Goal: Task Accomplishment & Management: Manage account settings

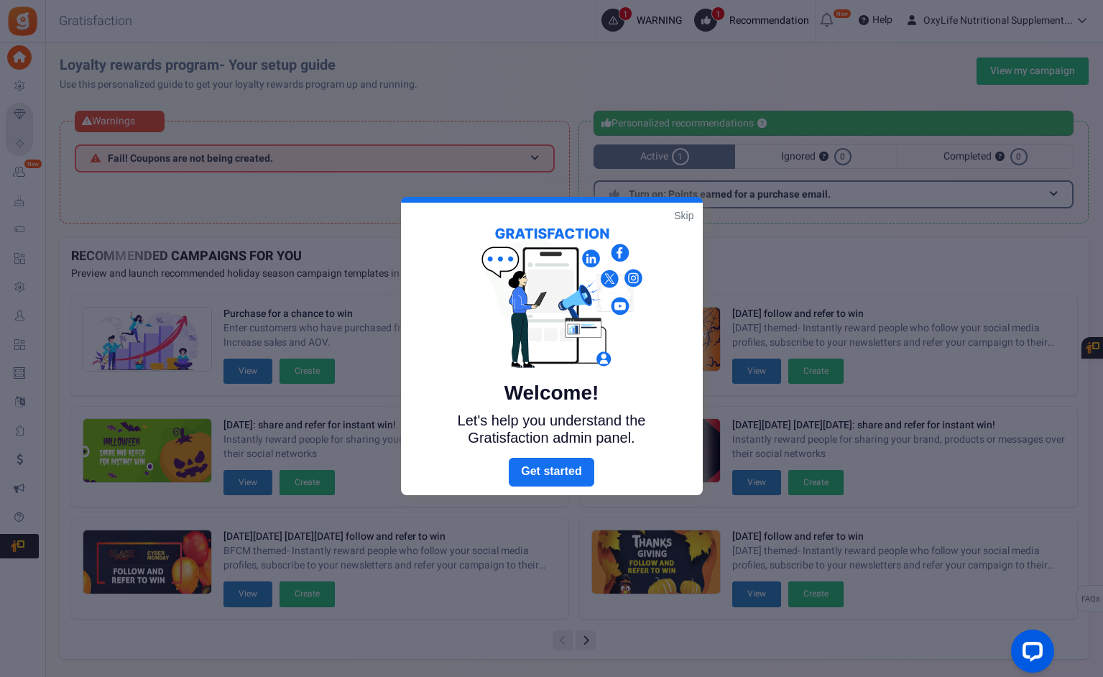
click at [684, 212] on link "Skip" at bounding box center [683, 215] width 19 height 14
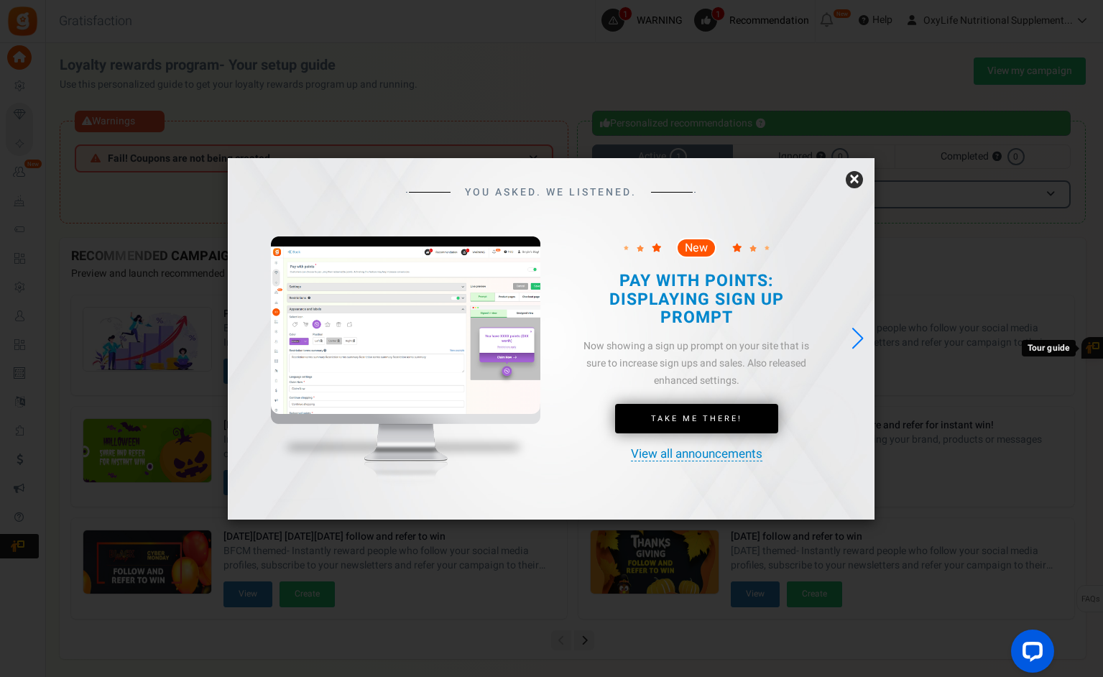
click at [855, 181] on link "×" at bounding box center [854, 179] width 17 height 17
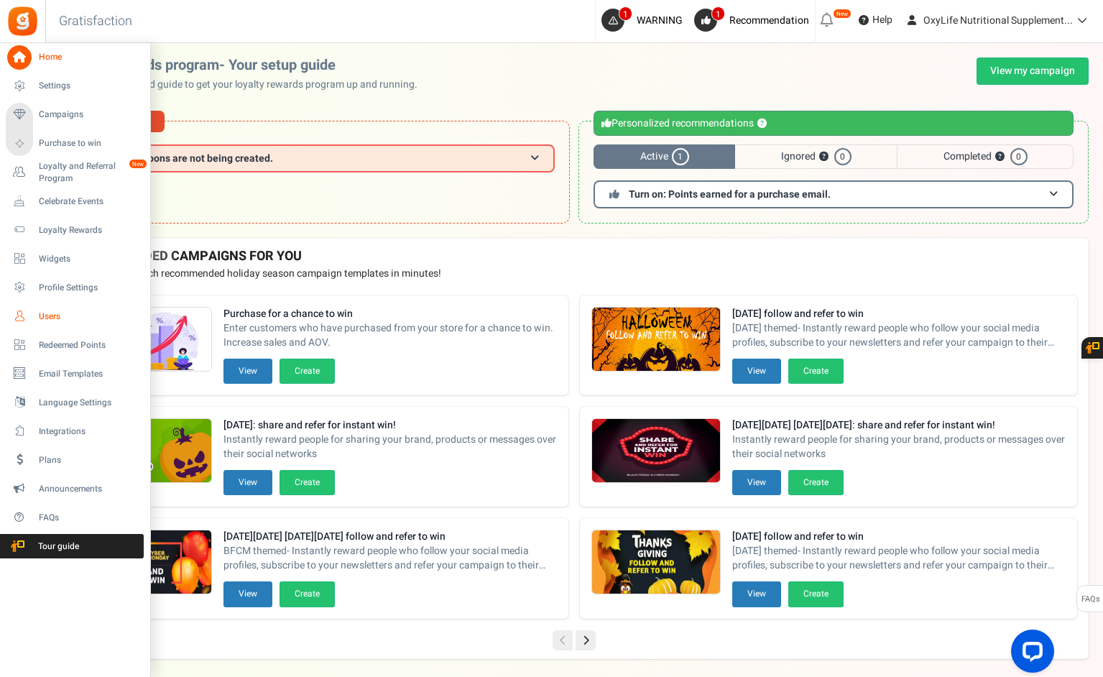
click at [52, 313] on span "Users" at bounding box center [89, 316] width 101 height 12
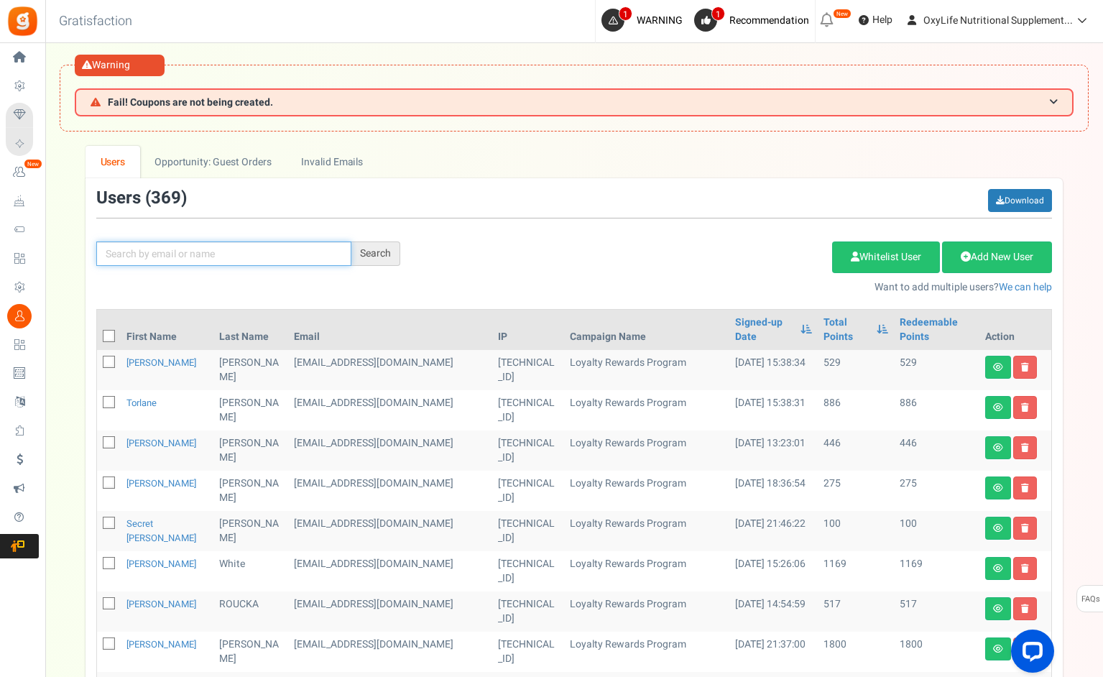
click at [150, 247] on input "text" at bounding box center [223, 253] width 255 height 24
click at [365, 256] on div "Search" at bounding box center [375, 253] width 49 height 24
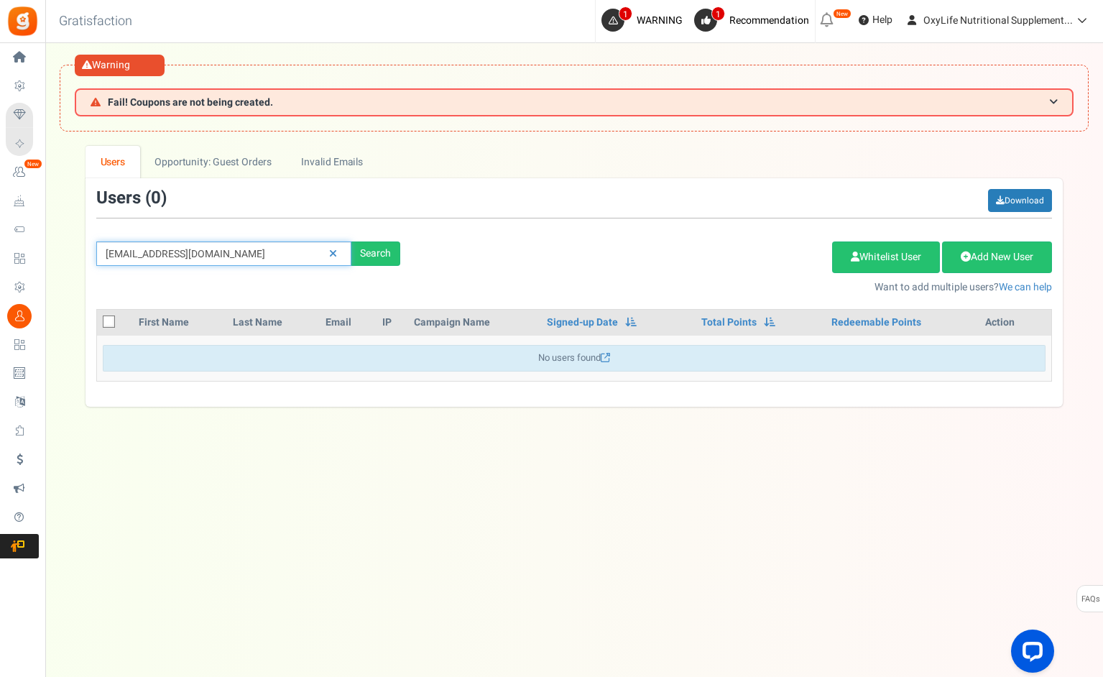
drag, startPoint x: 298, startPoint y: 254, endPoint x: 178, endPoint y: 254, distance: 120.0
click at [178, 254] on input "[EMAIL_ADDRESS][DOMAIN_NAME]" at bounding box center [223, 253] width 255 height 24
click at [144, 256] on input "kathleenmorello" at bounding box center [223, 253] width 255 height 24
click at [362, 269] on div "[PERSON_NAME] Search Add Etsy Order Delete Selected Users Import Users Spam Pro…" at bounding box center [573, 242] width 977 height 106
click at [377, 251] on div "Search" at bounding box center [375, 253] width 49 height 24
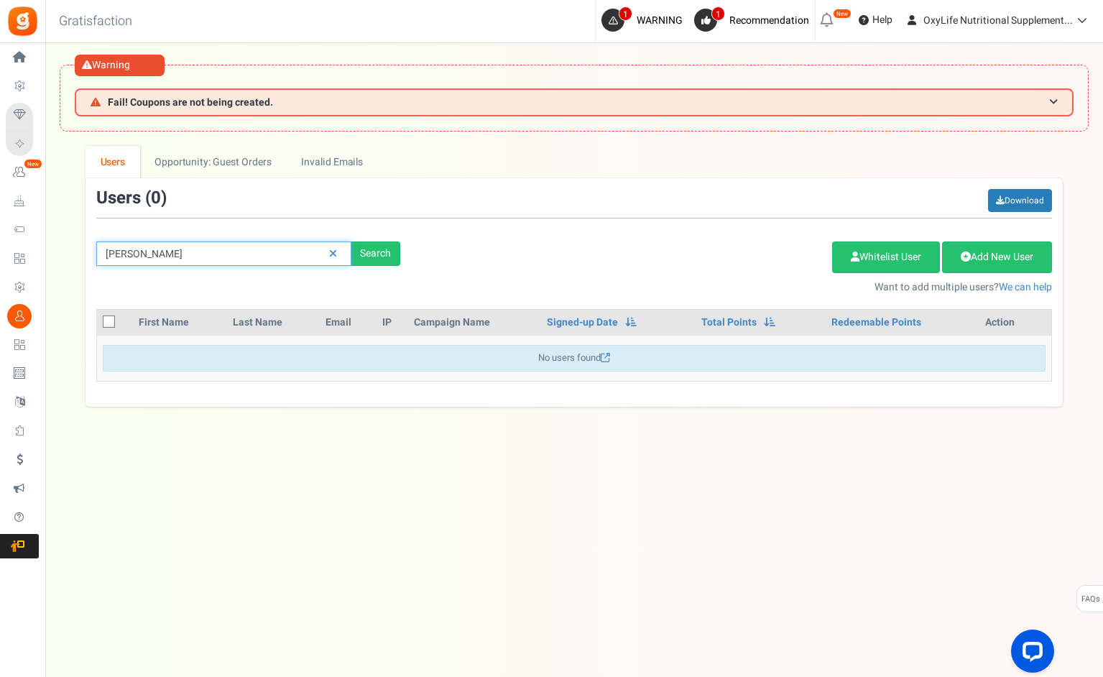
drag, startPoint x: 146, startPoint y: 254, endPoint x: 236, endPoint y: 241, distance: 91.4
click at [236, 241] on input "[PERSON_NAME]" at bounding box center [223, 253] width 255 height 24
drag, startPoint x: 219, startPoint y: 251, endPoint x: 145, endPoint y: 249, distance: 74.0
click at [145, 249] on input "[PERSON_NAME]" at bounding box center [223, 253] width 255 height 24
type input "k"
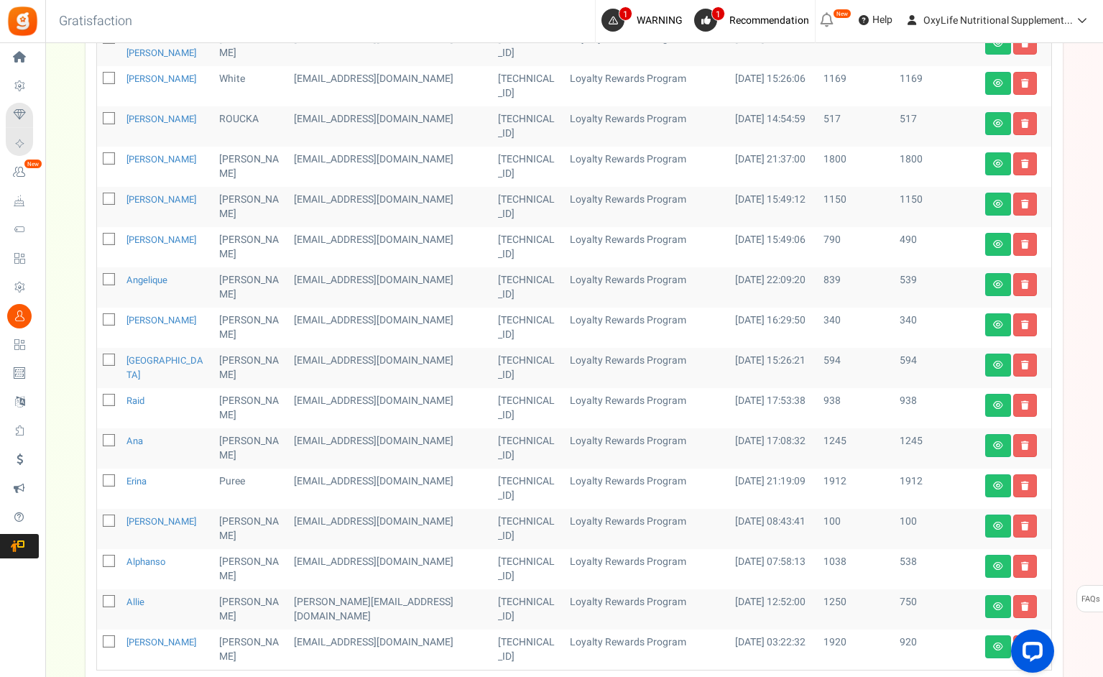
scroll to position [484, 0]
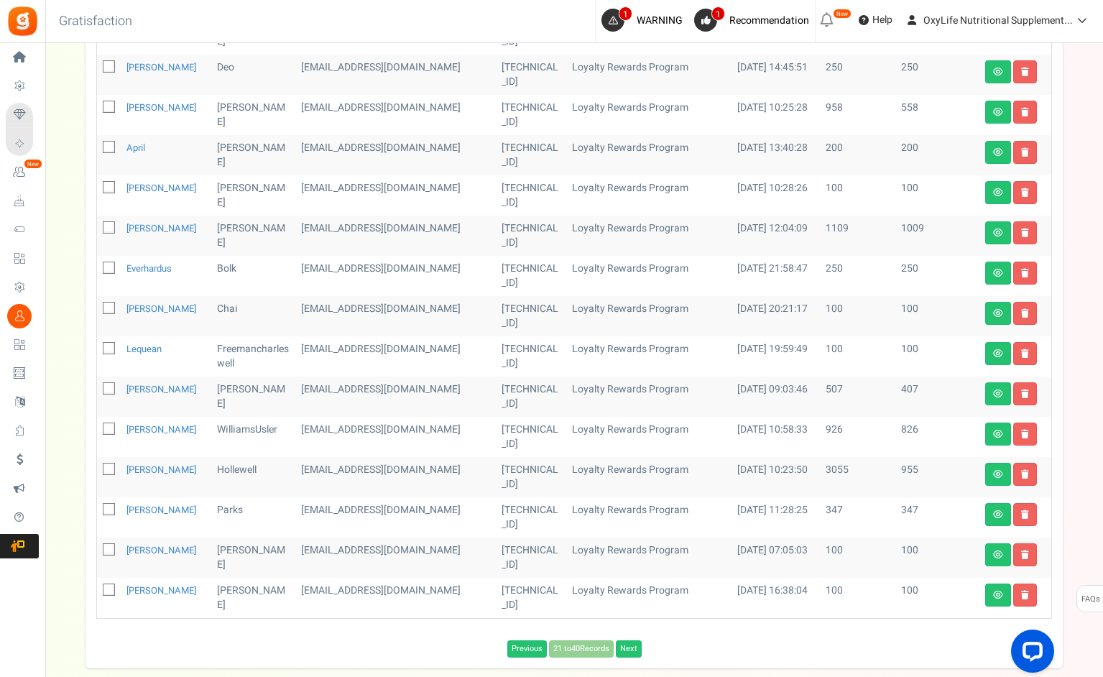
scroll to position [537, 0]
click at [632, 648] on link "Next" at bounding box center [629, 647] width 26 height 17
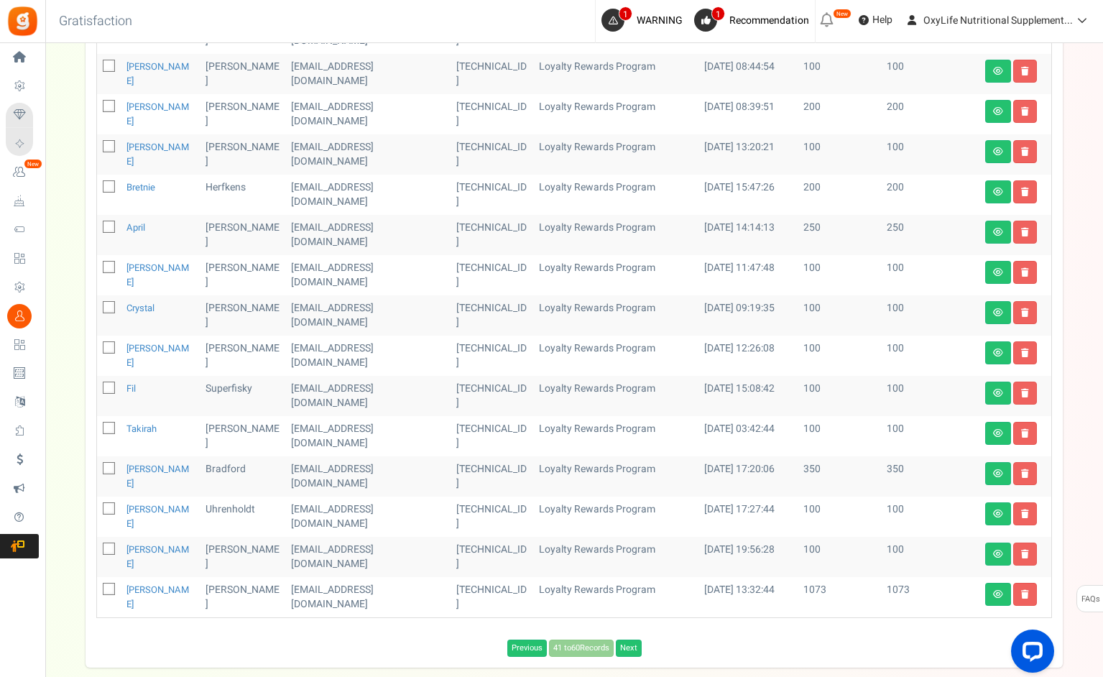
scroll to position [484, 0]
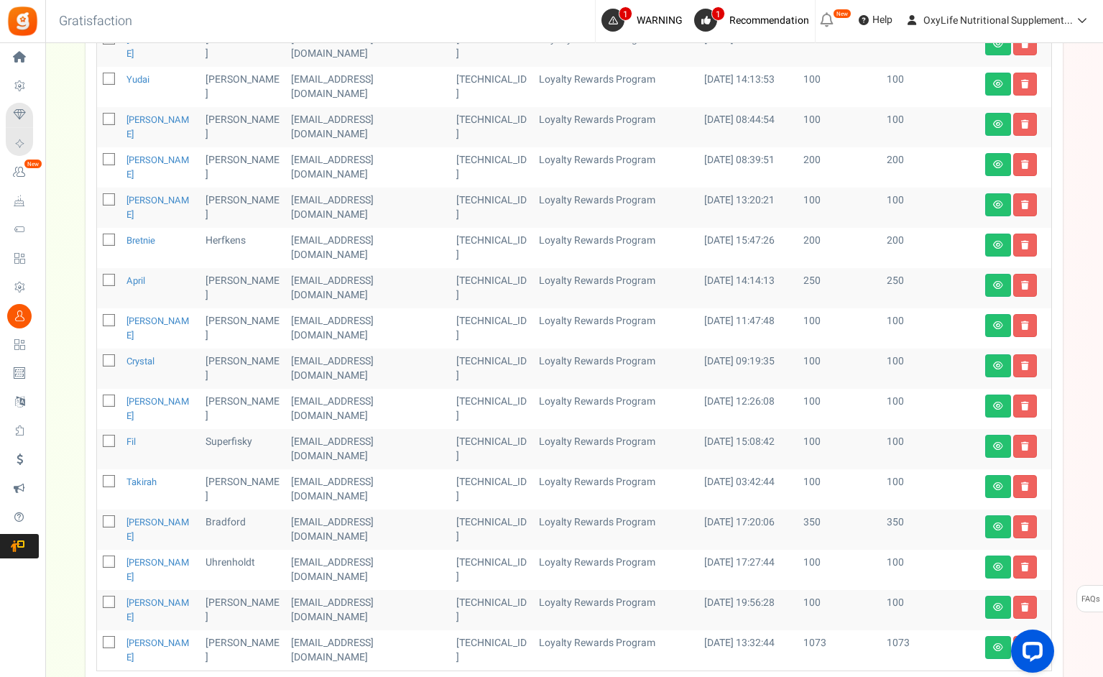
click at [632, 648] on div "Warning Fail! Coupons are not being created. We are unable to create coupons. P…" at bounding box center [551, 183] width 1103 height 1248
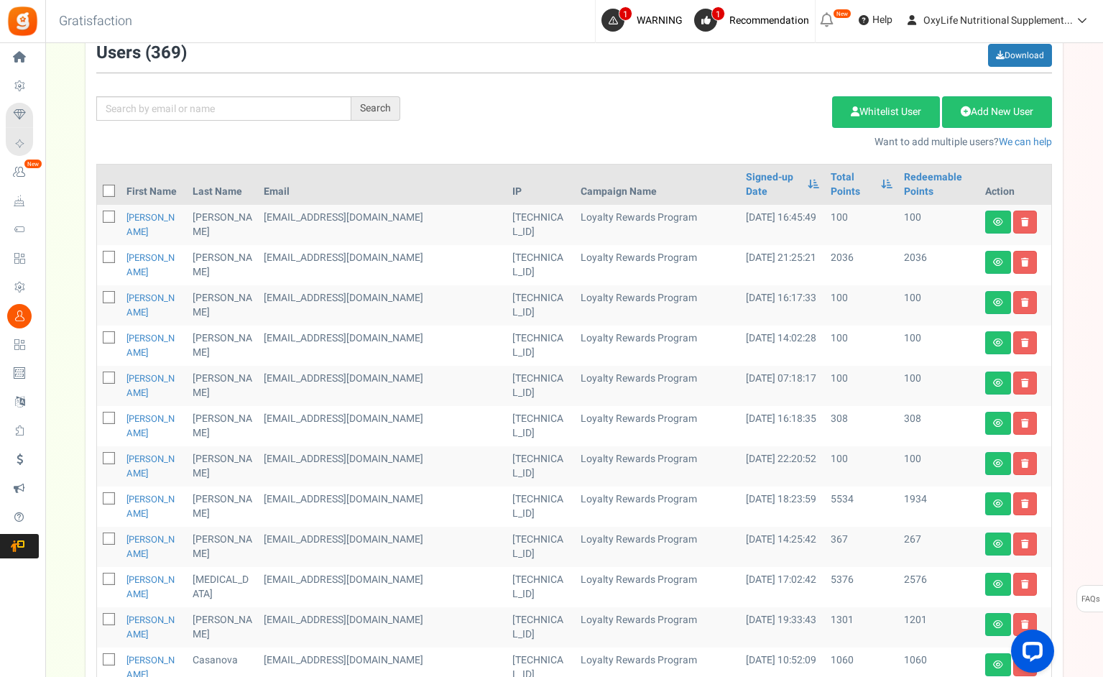
scroll to position [125, 0]
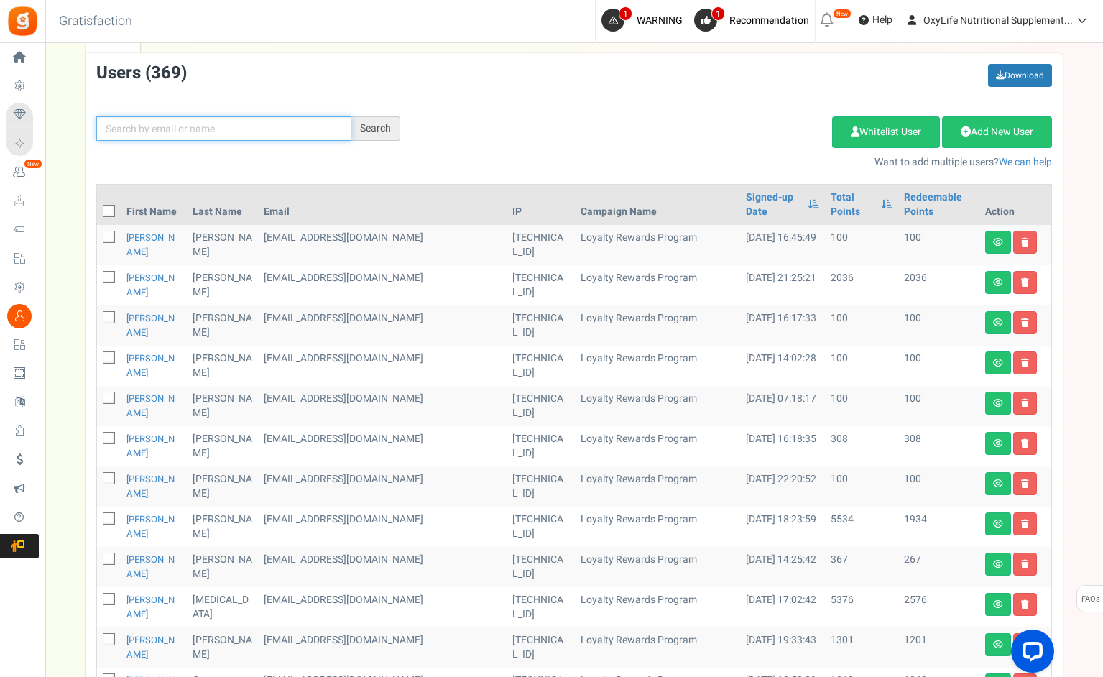
click at [149, 129] on input "text" at bounding box center [223, 128] width 255 height 24
type input "[EMAIL_ADDRESS][DOMAIN_NAME]"
click at [367, 129] on div "Search" at bounding box center [375, 128] width 49 height 24
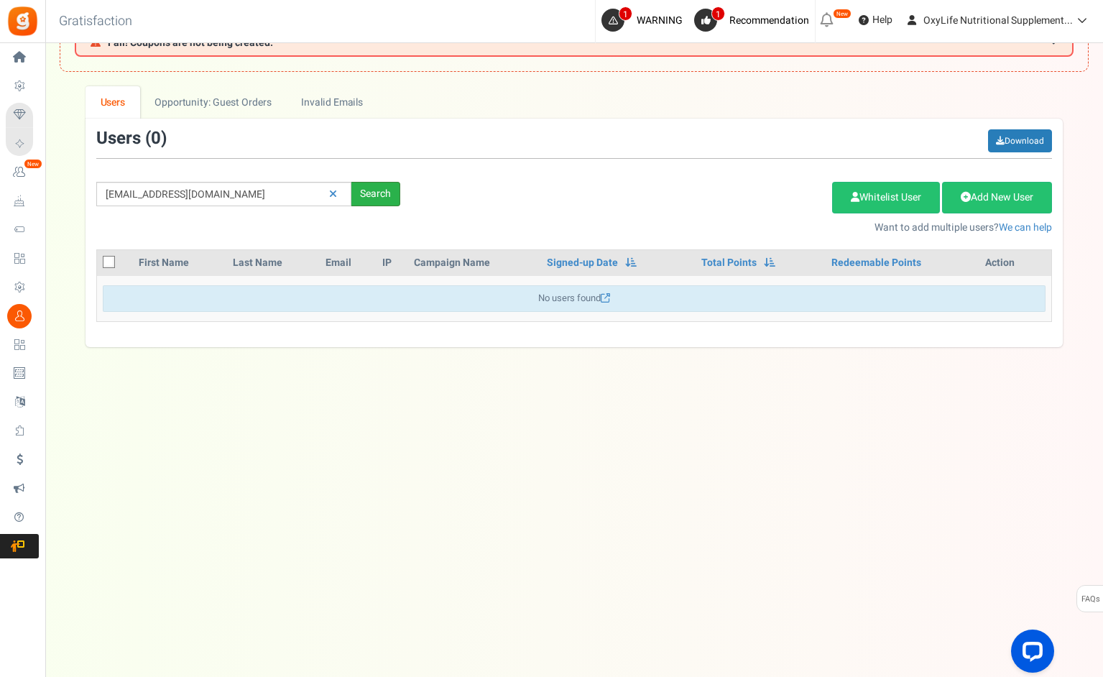
scroll to position [74, 0]
click at [212, 93] on link "Opportunity: Guest Orders" at bounding box center [213, 102] width 146 height 32
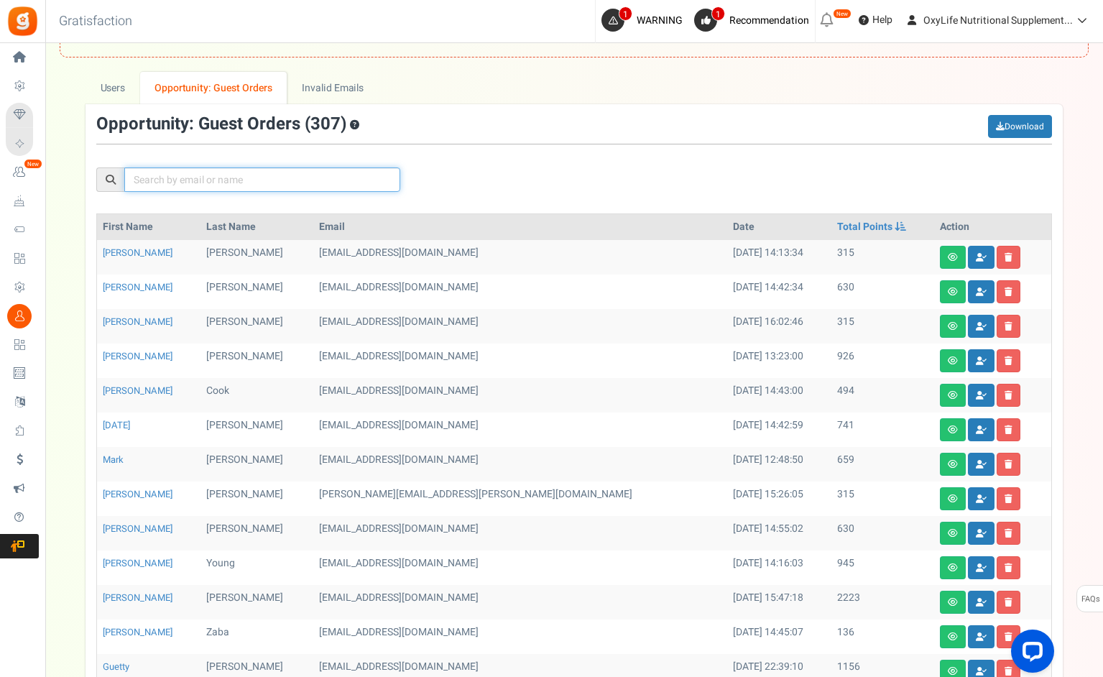
click at [157, 180] on input "text" at bounding box center [262, 179] width 276 height 24
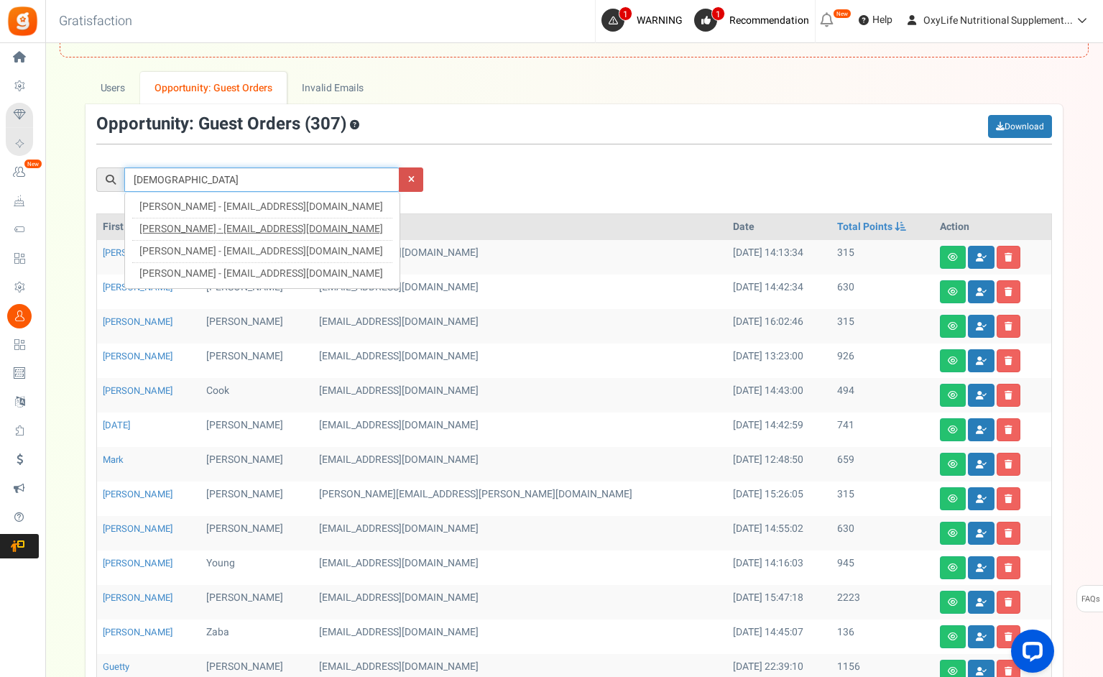
click at [171, 227] on link "[PERSON_NAME] - [EMAIL_ADDRESS][DOMAIN_NAME]" at bounding box center [261, 228] width 244 height 15
type input "[PERSON_NAME]"
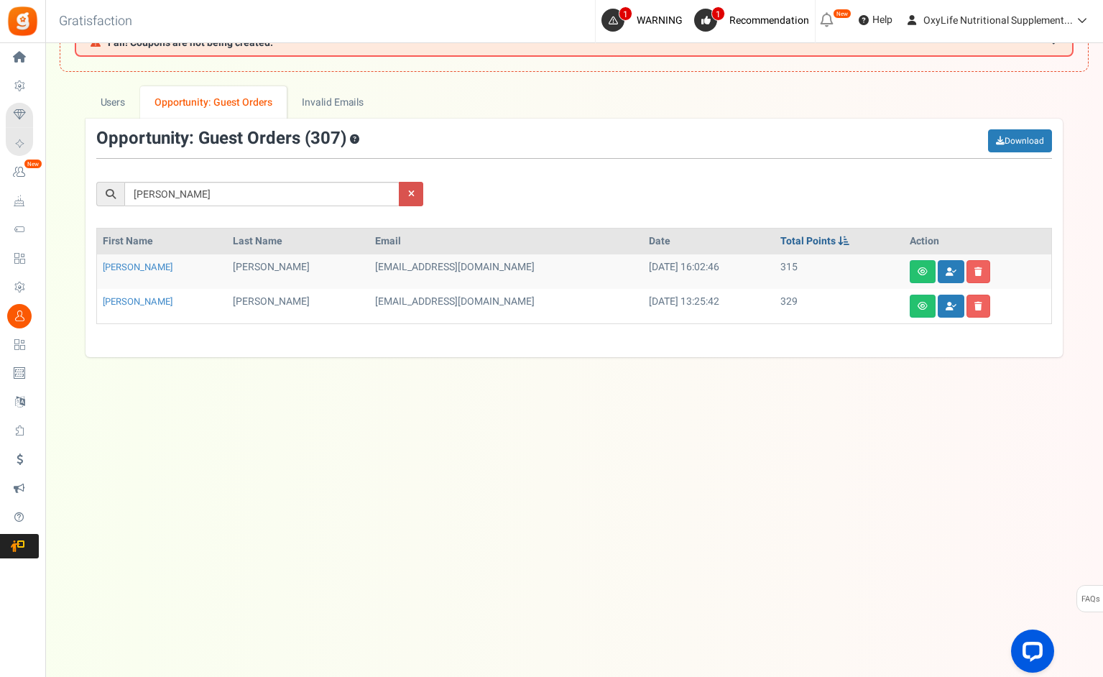
click at [784, 234] on link "Total Points" at bounding box center [814, 241] width 69 height 14
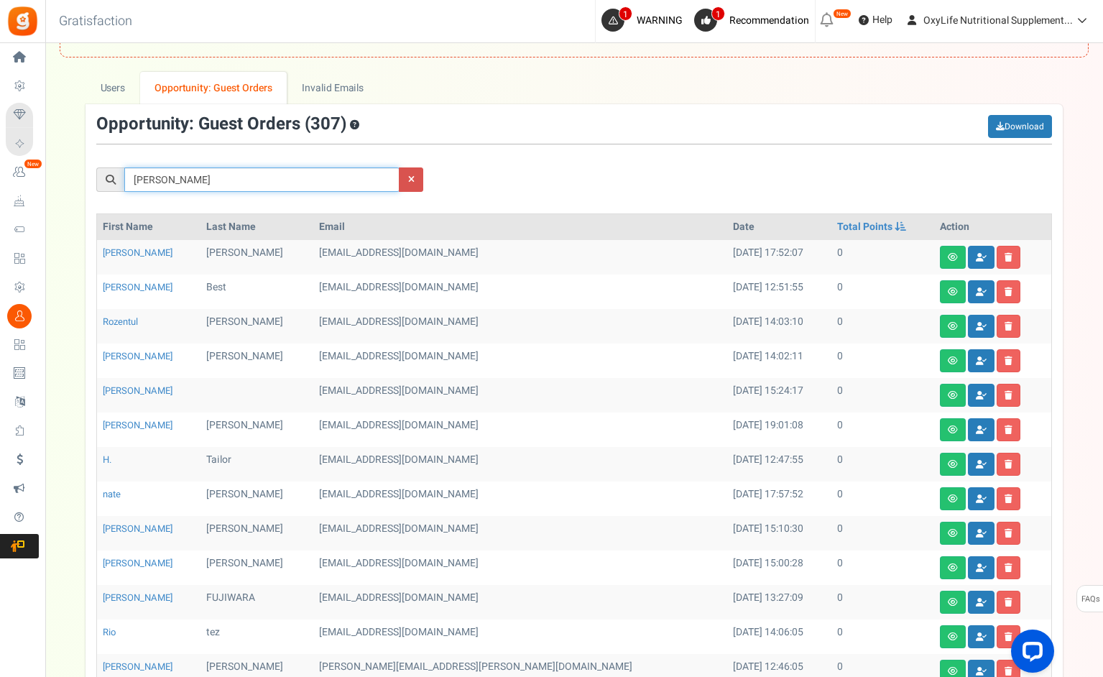
click at [361, 180] on input "[PERSON_NAME]" at bounding box center [262, 179] width 276 height 24
click at [223, 180] on input "[PERSON_NAME]" at bounding box center [262, 179] width 276 height 24
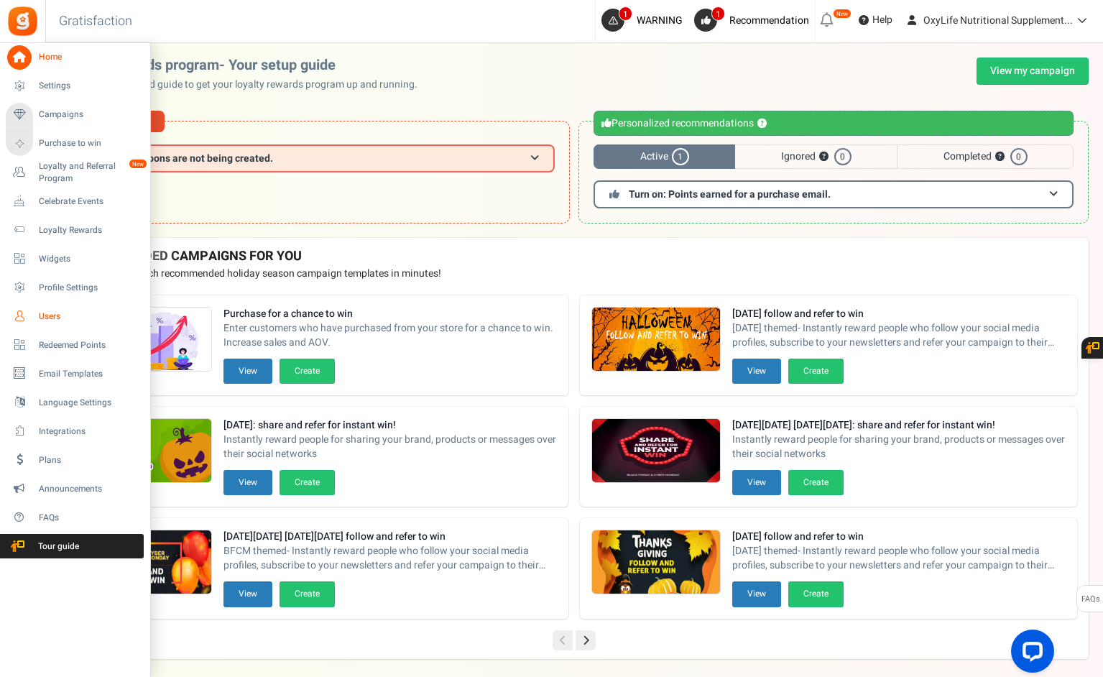
click at [19, 315] on icon at bounding box center [19, 316] width 24 height 24
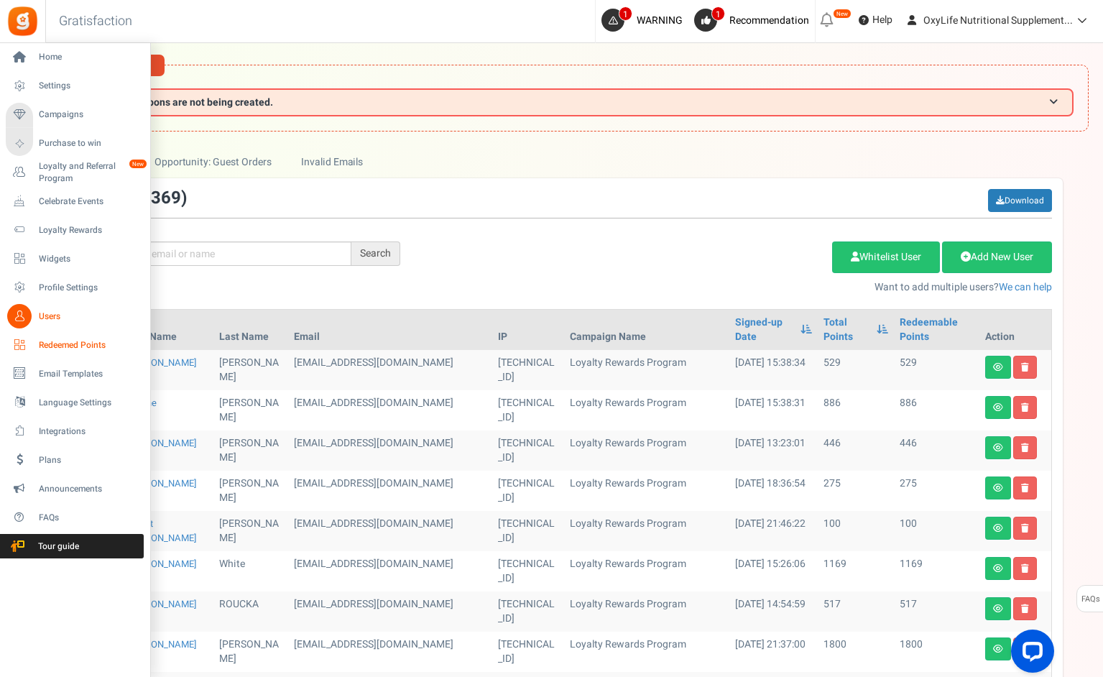
click at [59, 342] on span "Redeemed Points" at bounding box center [89, 345] width 101 height 12
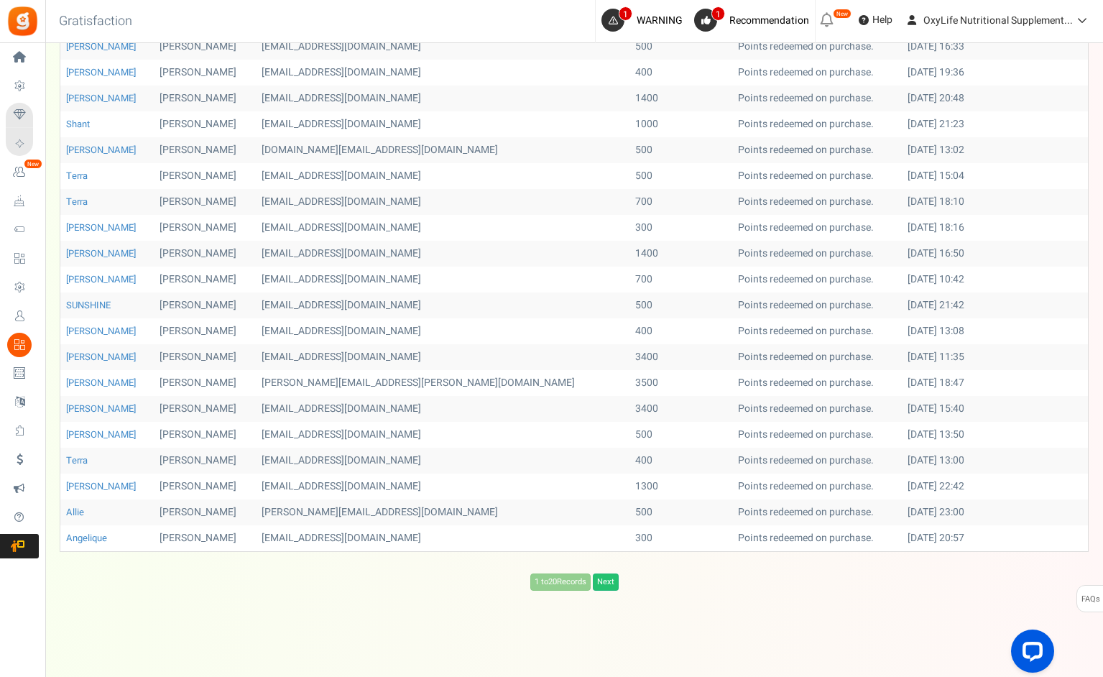
scroll to position [200, 0]
click at [610, 576] on link "Next" at bounding box center [606, 582] width 26 height 17
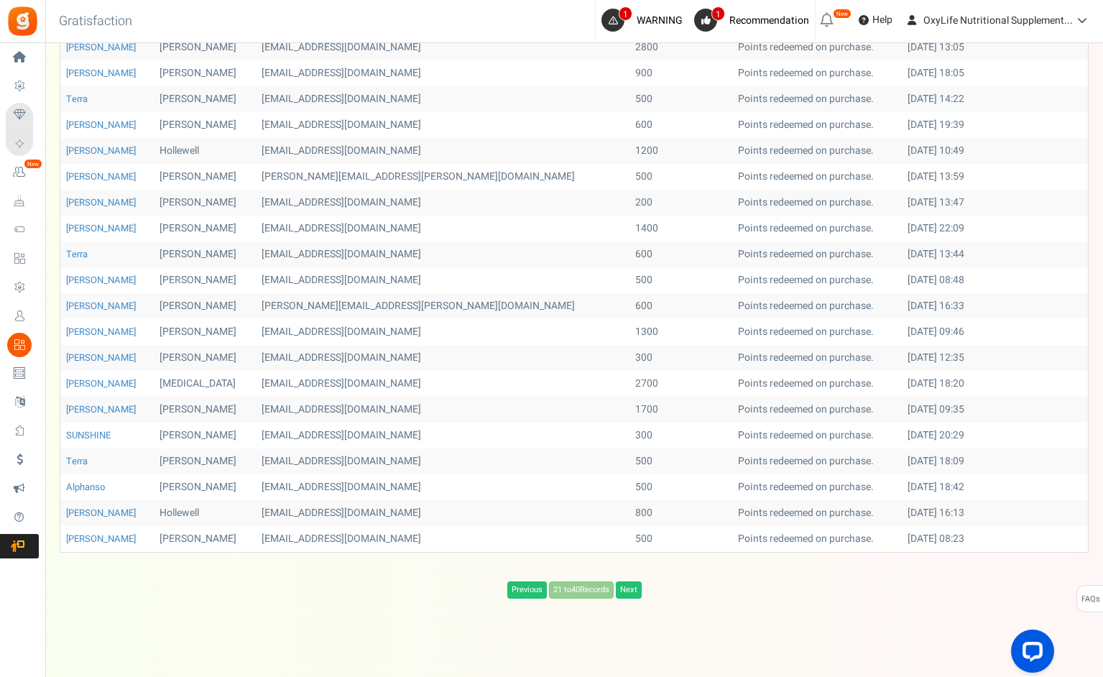
click at [610, 576] on div "Previous 21 to 40 Records Next Loading..." at bounding box center [574, 586] width 1029 height 24
click at [627, 589] on link "Next" at bounding box center [629, 589] width 26 height 17
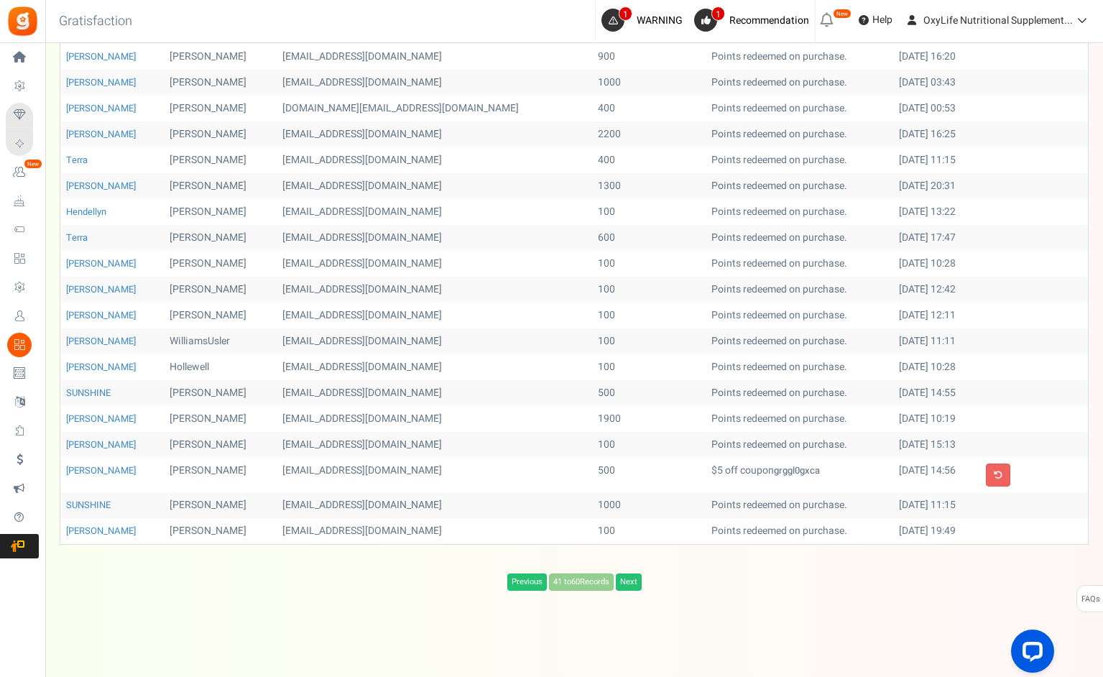
scroll to position [216, 0]
click at [634, 584] on link "Next" at bounding box center [629, 582] width 26 height 17
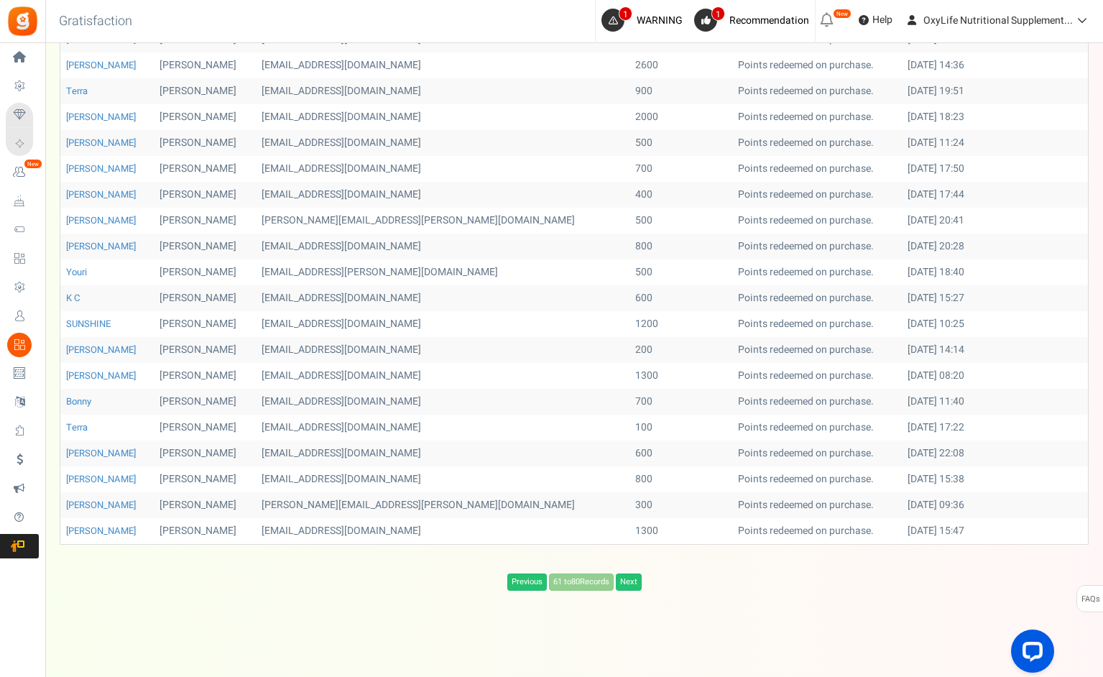
scroll to position [208, 0]
click at [634, 584] on link "Next" at bounding box center [629, 582] width 26 height 17
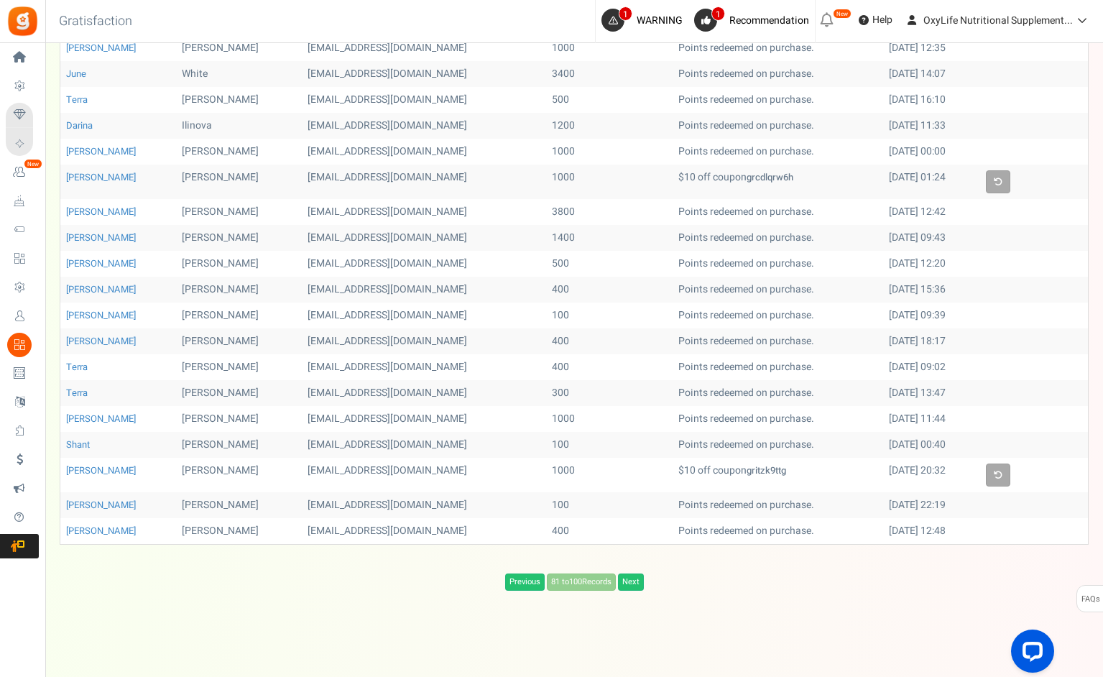
scroll to position [225, 0]
click at [632, 581] on link "Next" at bounding box center [631, 582] width 26 height 17
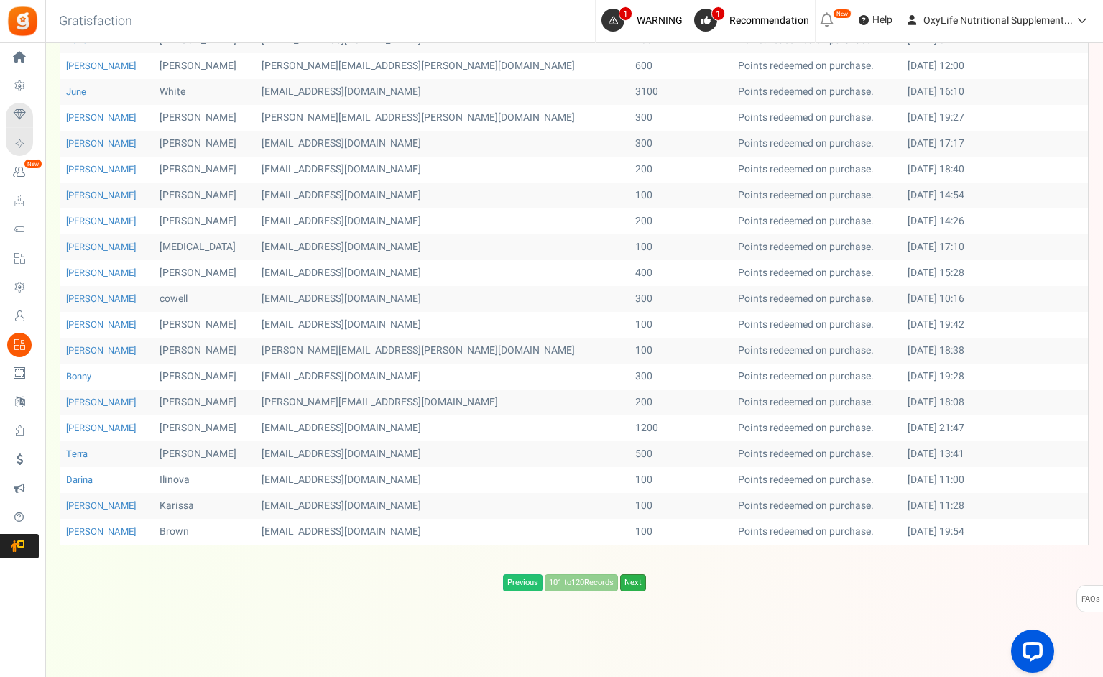
click at [632, 581] on link "Next" at bounding box center [633, 582] width 26 height 17
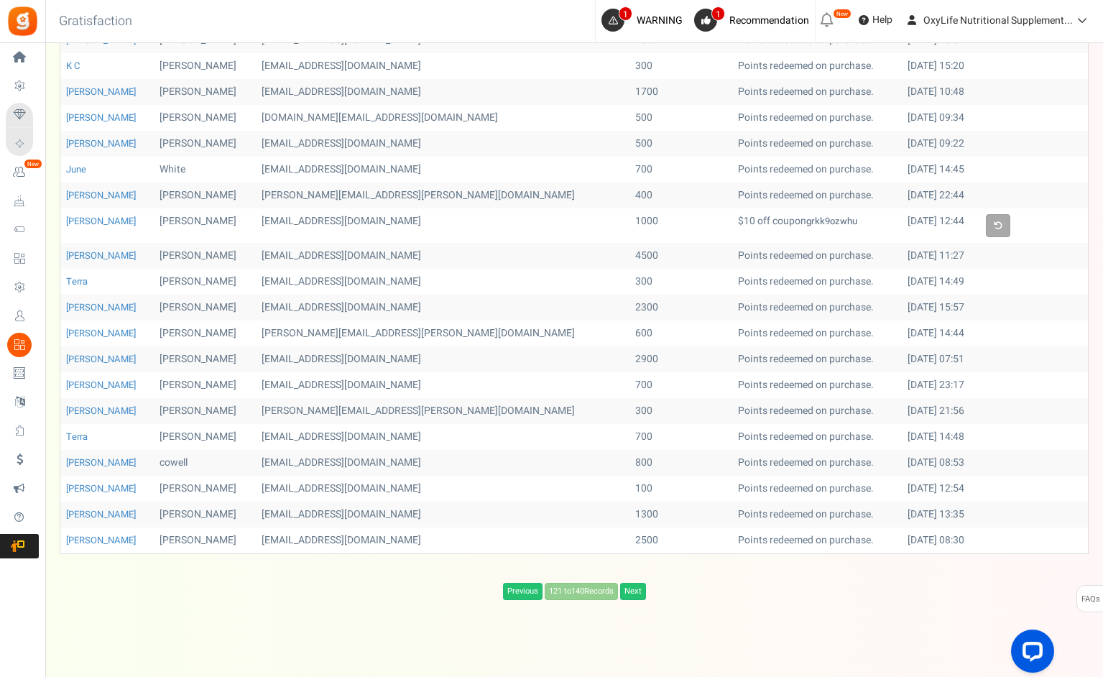
click at [632, 581] on div "Previous 121 to 140 Records Next Loading..." at bounding box center [574, 587] width 1029 height 24
click at [633, 591] on link "Next" at bounding box center [633, 591] width 26 height 17
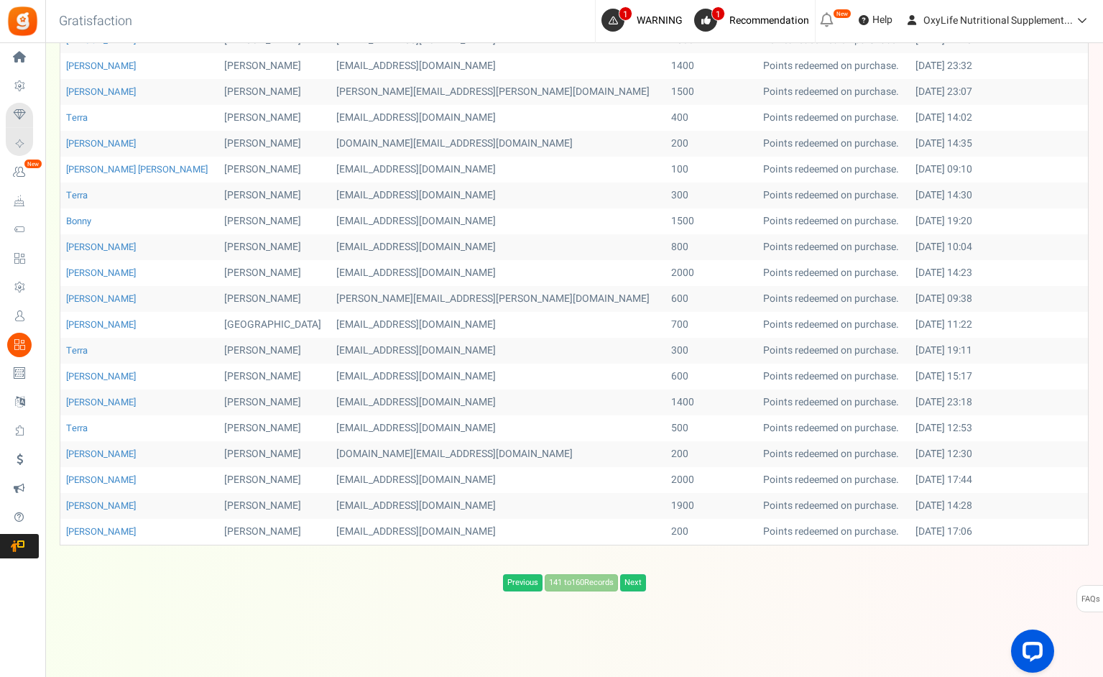
click at [633, 591] on div "Warning Fail! Coupons are not being created. We are unable to create coupons. P…" at bounding box center [551, 256] width 1103 height 842
click at [634, 582] on link "Next" at bounding box center [633, 582] width 26 height 17
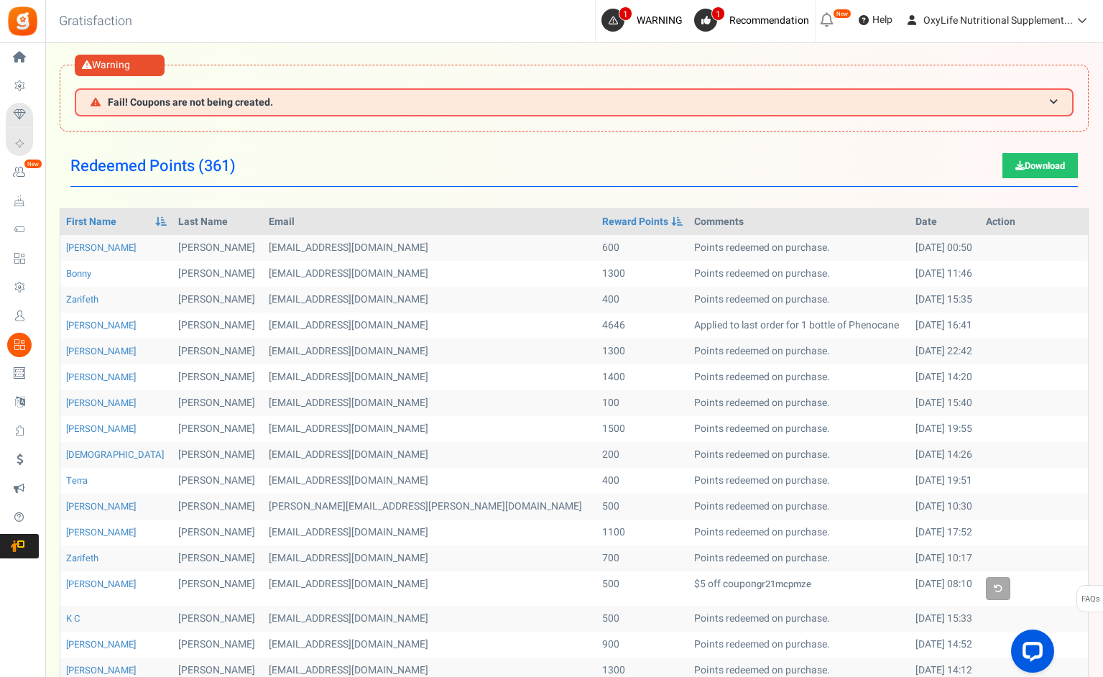
scroll to position [0, 0]
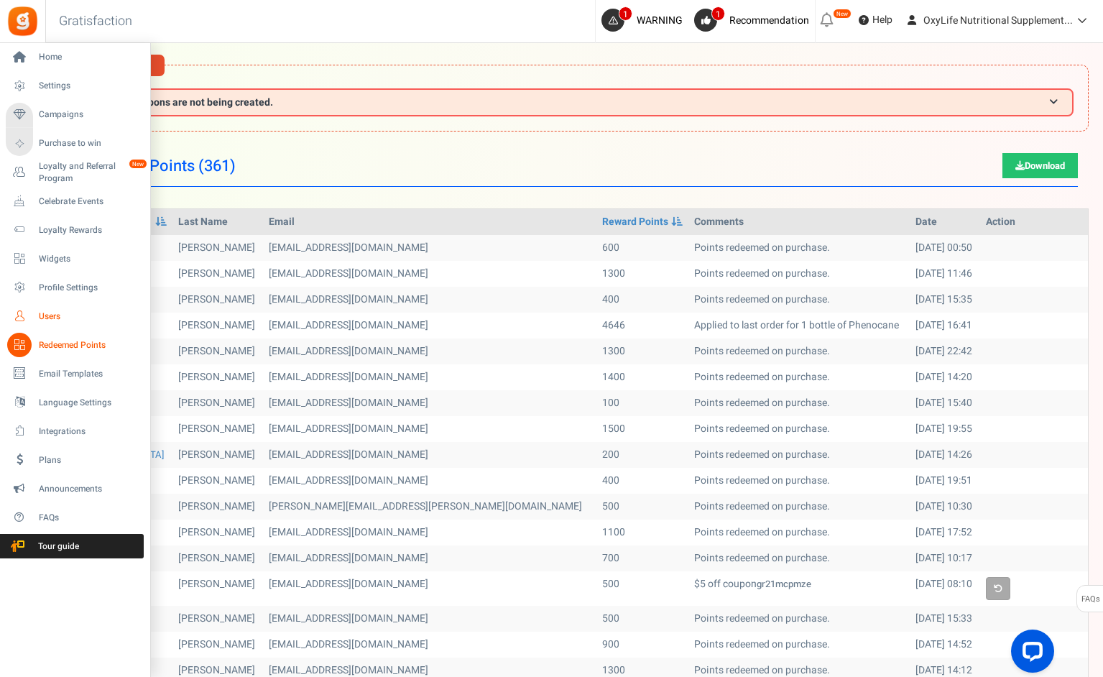
click at [49, 313] on span "Users" at bounding box center [89, 316] width 101 height 12
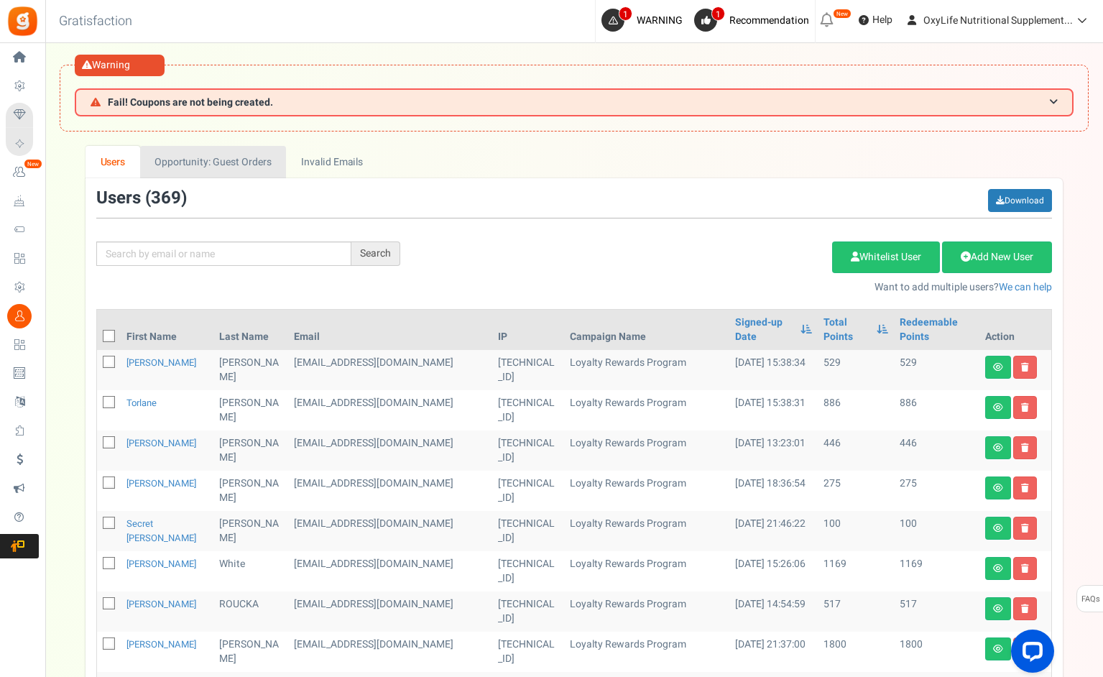
click at [226, 165] on link "Opportunity: Guest Orders" at bounding box center [213, 162] width 146 height 32
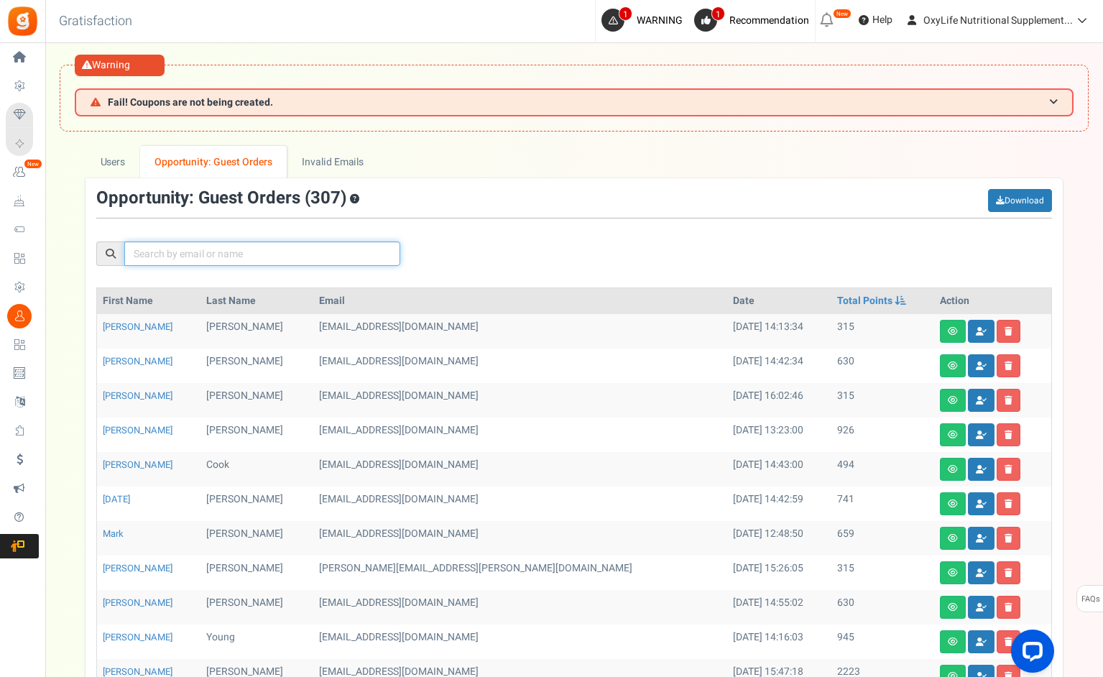
click at [185, 256] on input "text" at bounding box center [262, 253] width 276 height 24
click at [134, 395] on link "[PERSON_NAME]" at bounding box center [138, 396] width 70 height 14
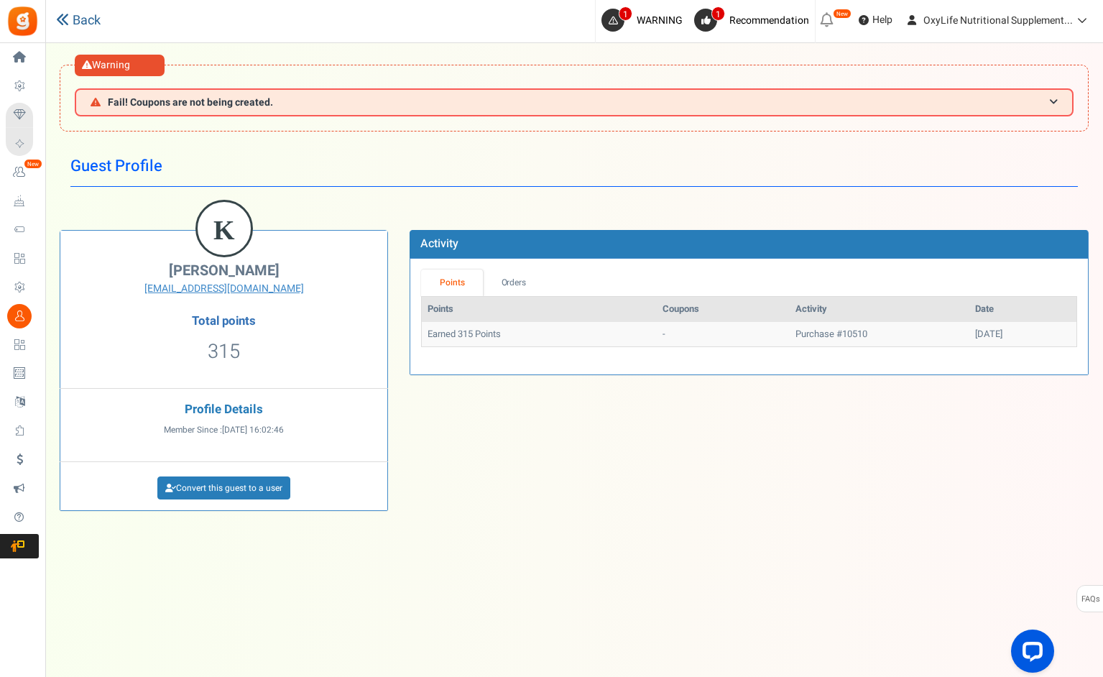
click at [63, 19] on icon at bounding box center [62, 19] width 13 height 13
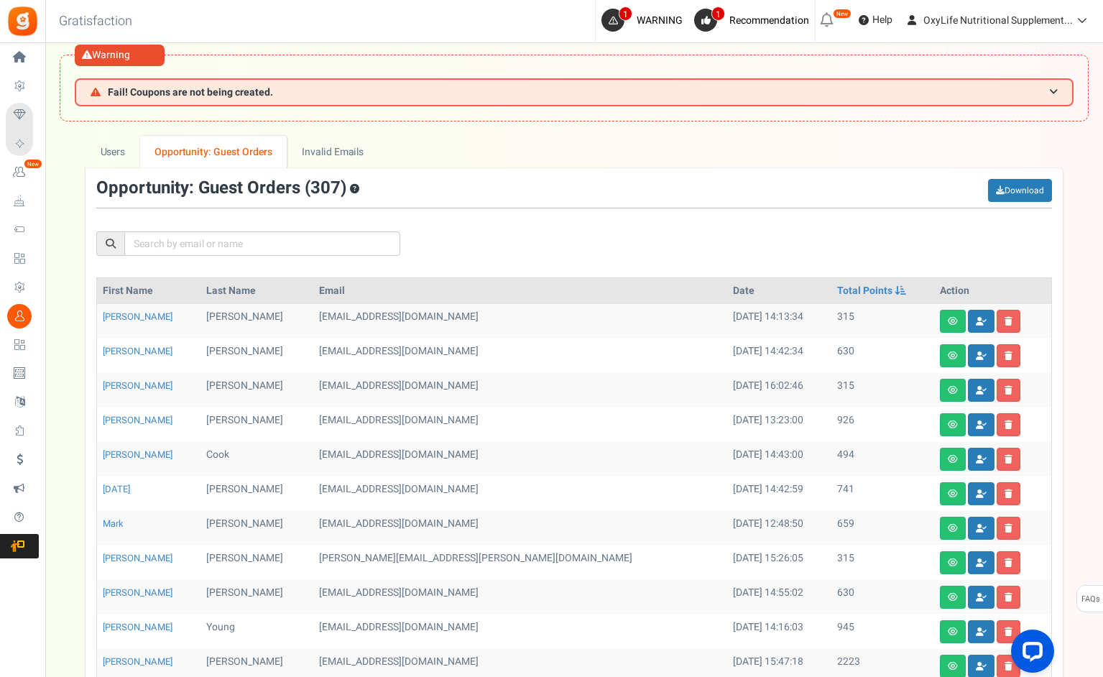
scroll to position [11, 0]
click at [948, 389] on icon at bounding box center [953, 389] width 10 height 9
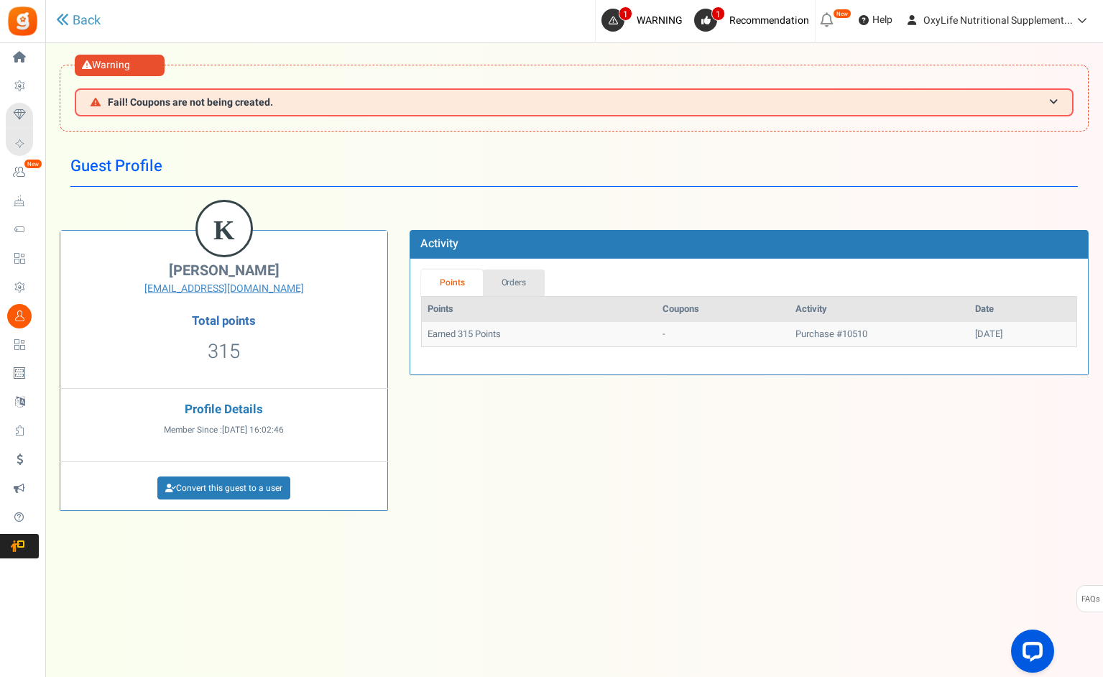
click at [524, 280] on link "Orders" at bounding box center [514, 282] width 62 height 27
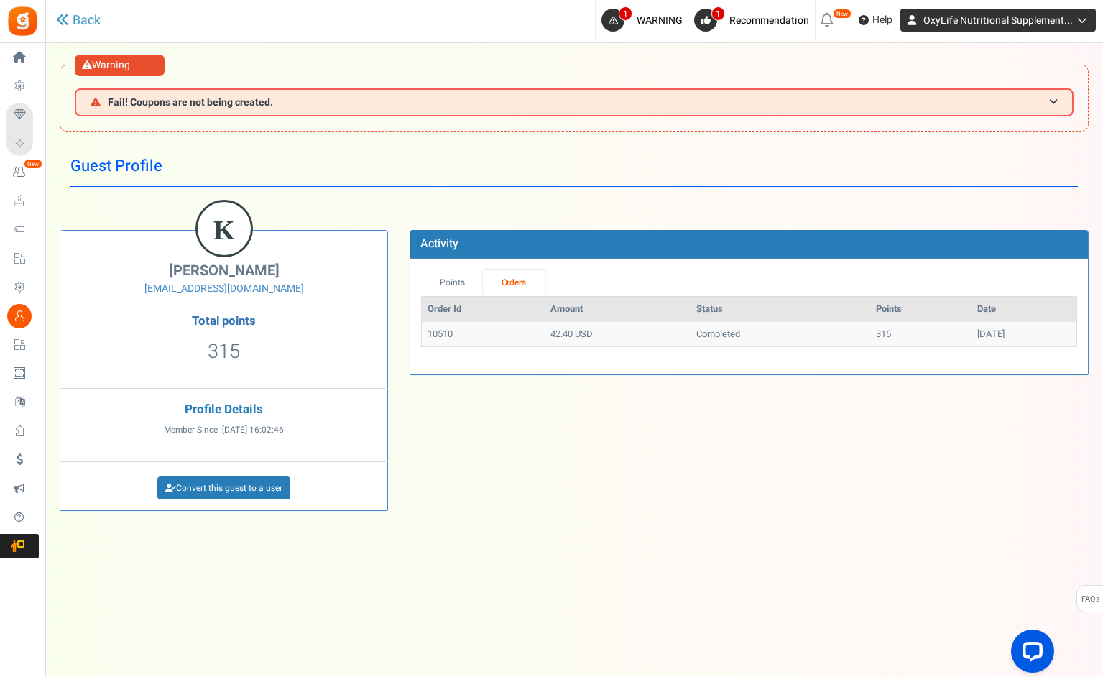
click at [1080, 19] on icon at bounding box center [1080, 20] width 14 height 10
